Goal: Task Accomplishment & Management: Use online tool/utility

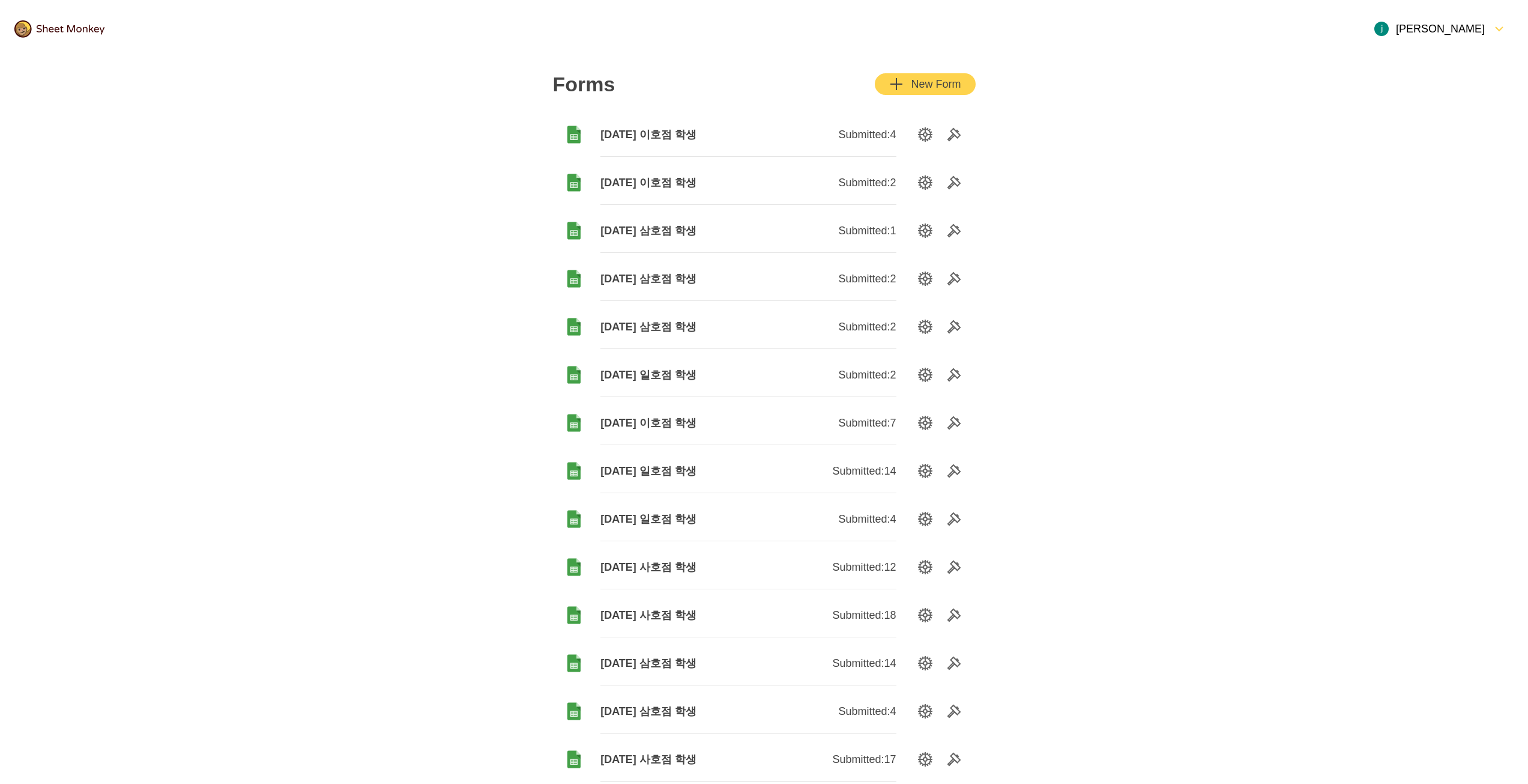
click at [914, 81] on div "New Form" at bounding box center [925, 84] width 71 height 14
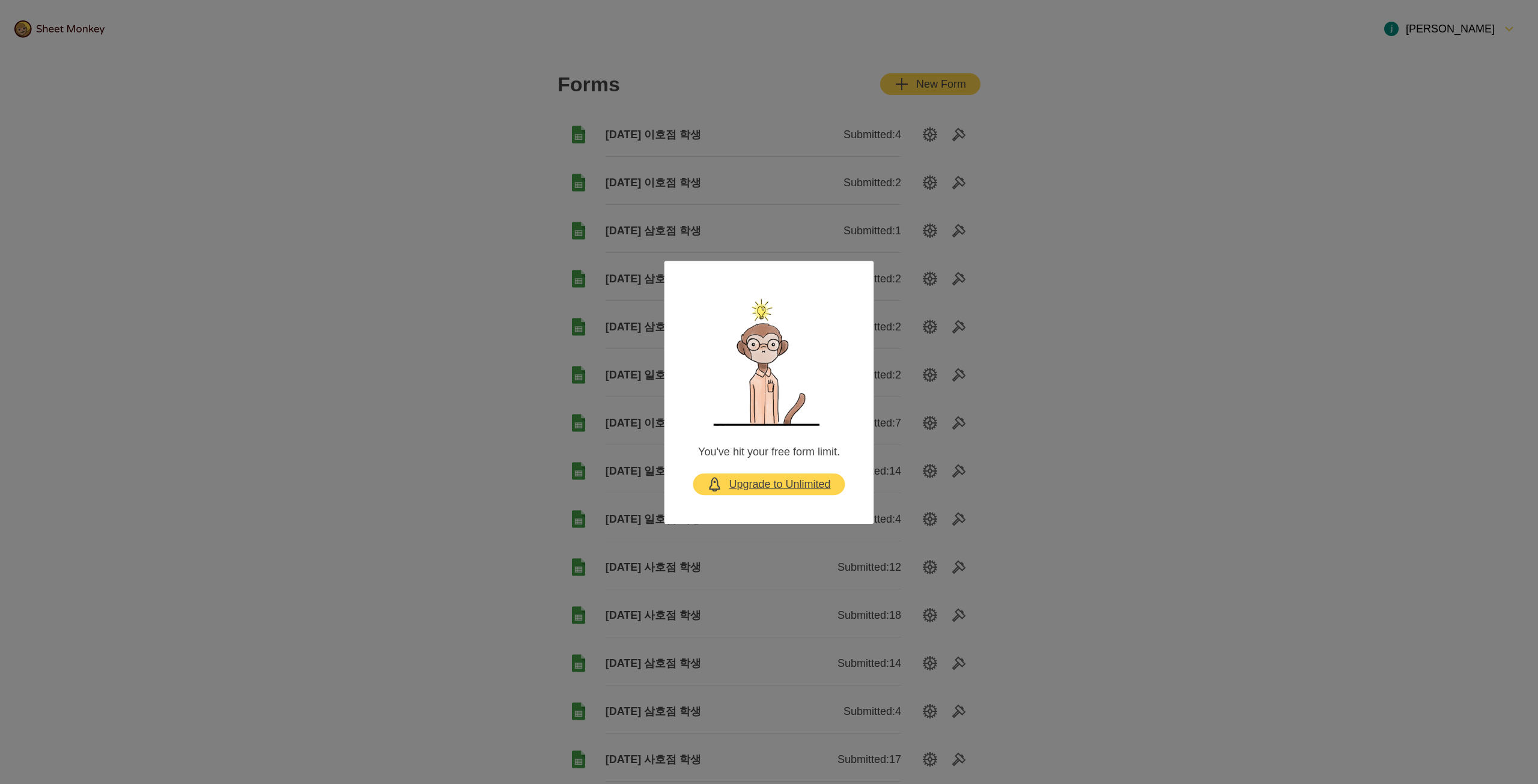
click at [807, 486] on div "Upgrade to Unlimited" at bounding box center [769, 483] width 123 height 14
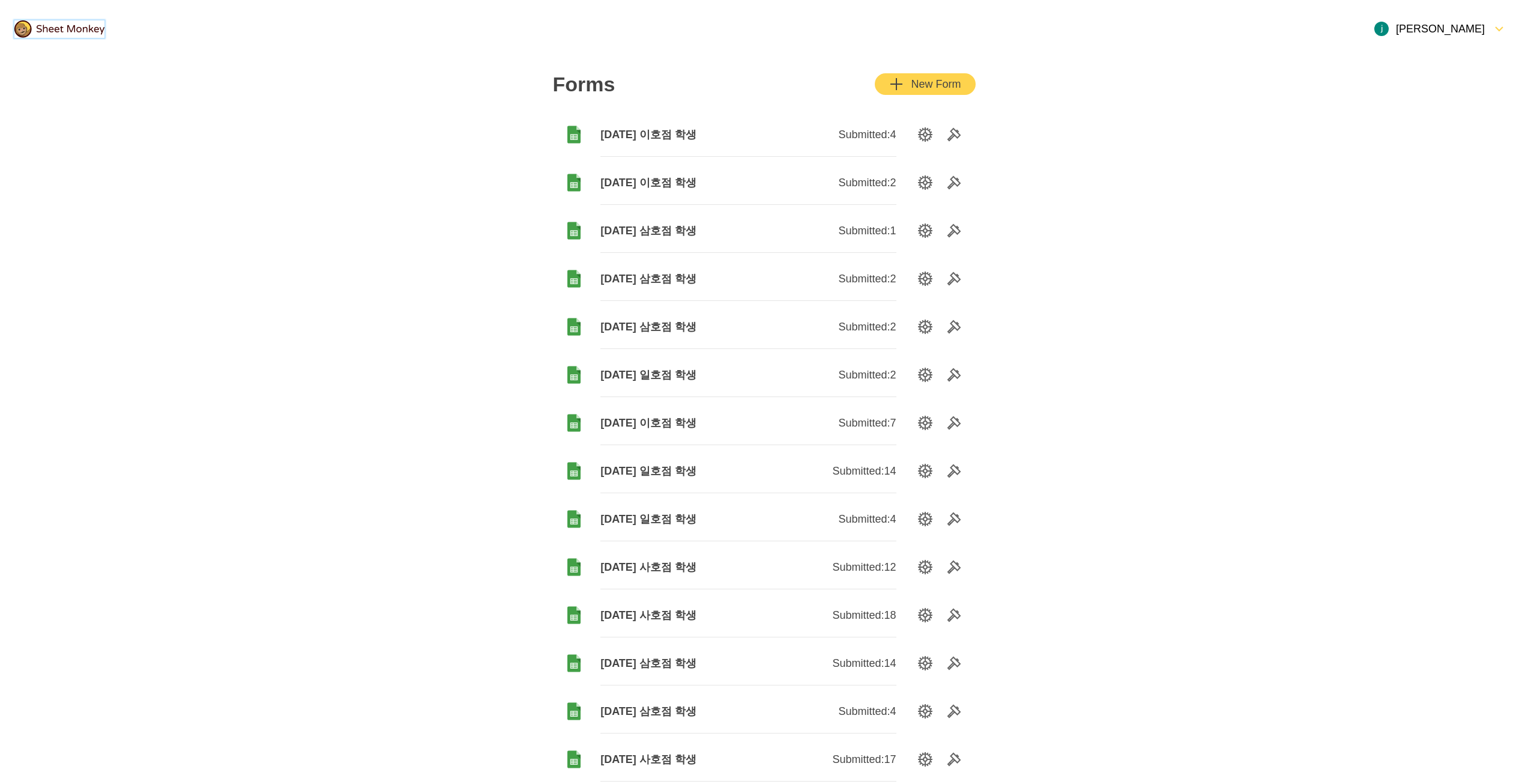
click at [69, 29] on img at bounding box center [59, 29] width 90 height 17
click at [644, 133] on span "[DATE] 이호점 학생" at bounding box center [674, 134] width 148 height 14
click at [913, 86] on div "New Form" at bounding box center [925, 84] width 71 height 14
